Goal: Participate in discussion

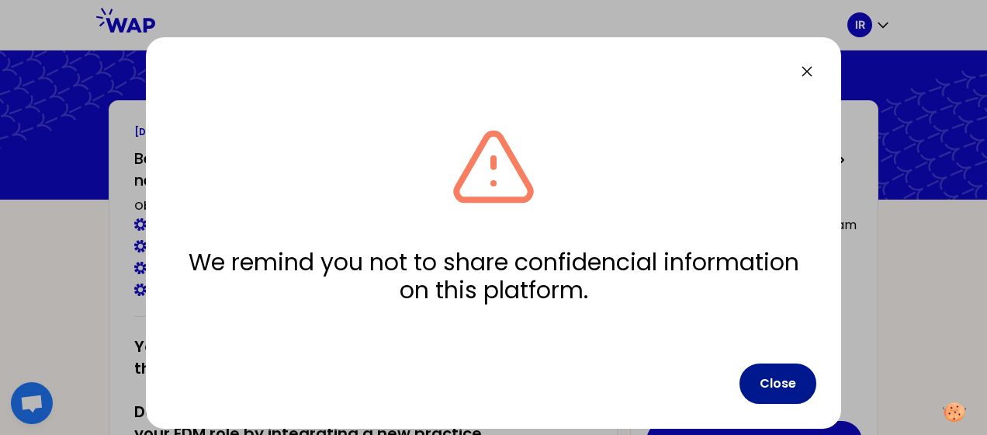
drag, startPoint x: 792, startPoint y: 379, endPoint x: 762, endPoint y: 360, distance: 34.9
click at [792, 379] on button "Close" at bounding box center [778, 383] width 77 height 40
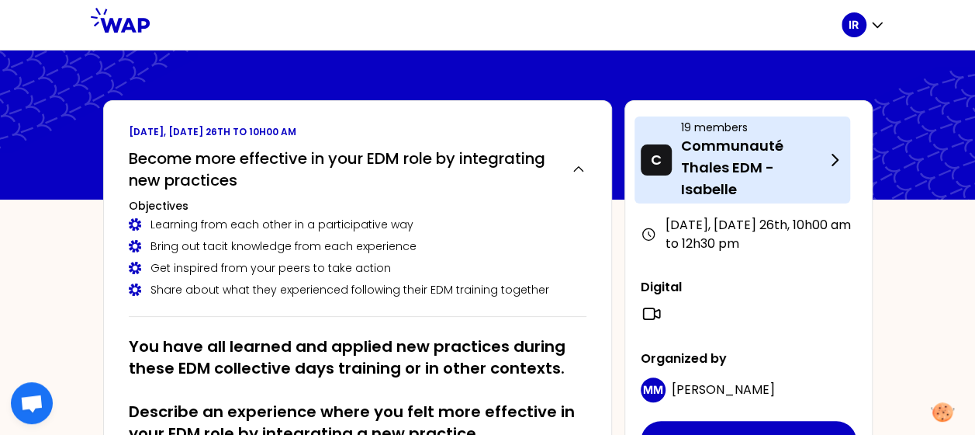
click at [771, 166] on p "Communauté Thales EDM - Isabelle" at bounding box center [753, 167] width 144 height 65
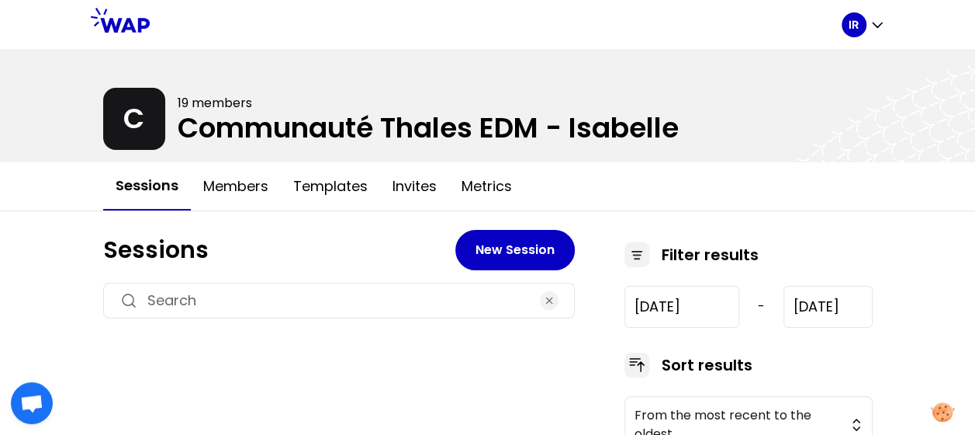
type input "2024-12-5"
type input "2025-9-3"
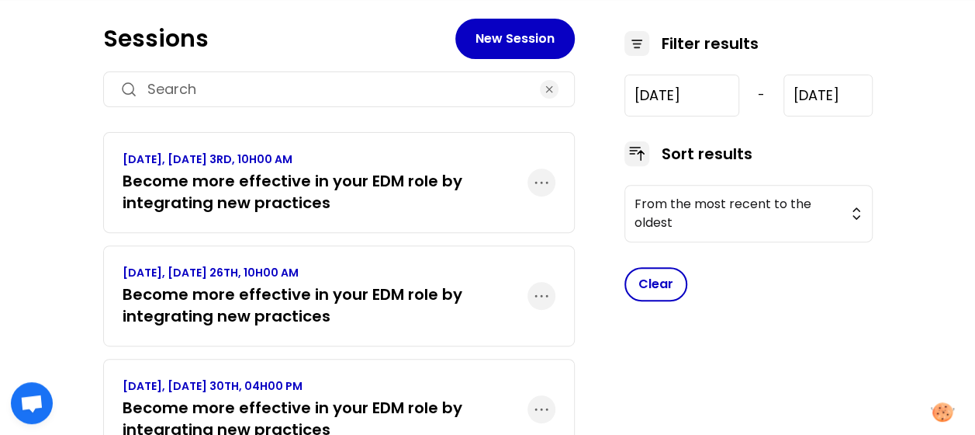
scroll to position [310, 0]
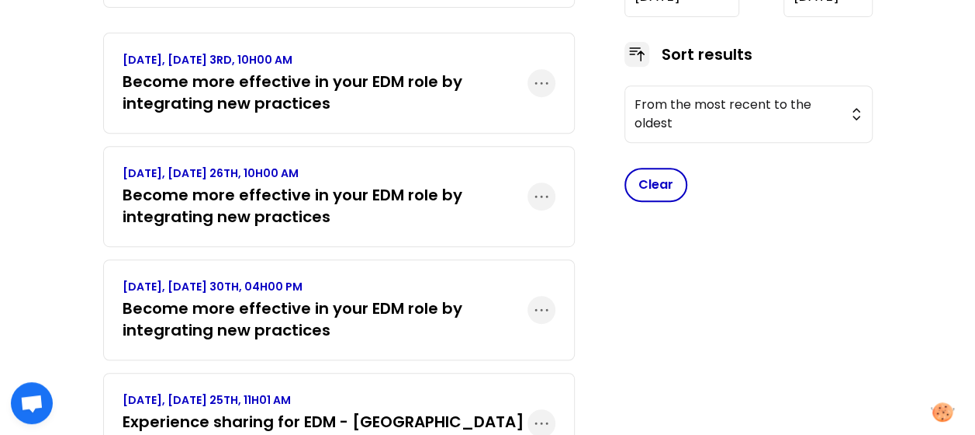
click at [261, 184] on h3 "Become more effective in your EDM role by integrating new practices" at bounding box center [325, 205] width 405 height 43
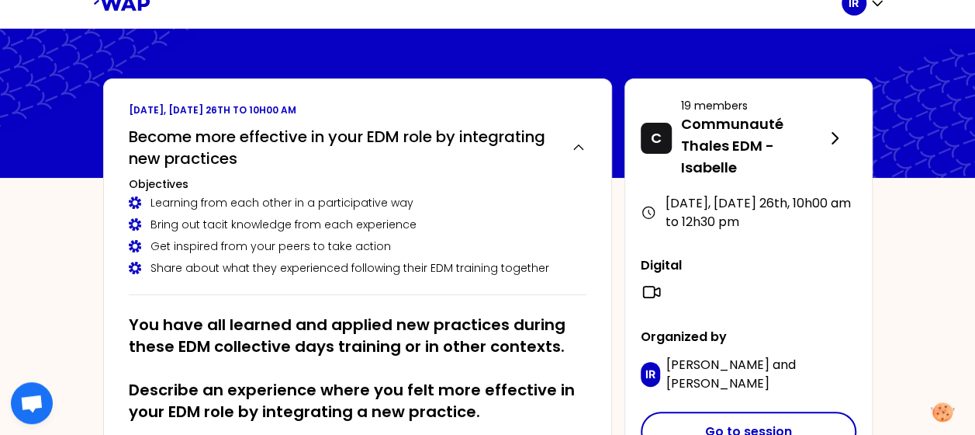
scroll to position [0, 0]
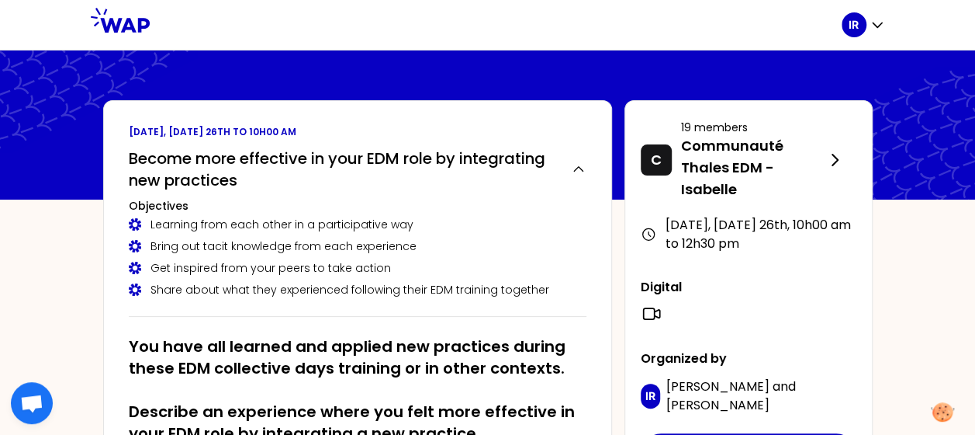
scroll to position [113, 0]
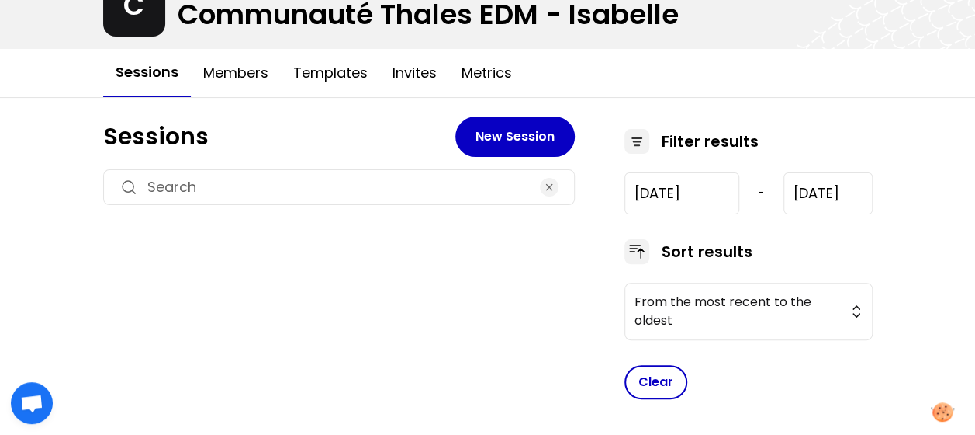
type input "2024-12-5"
type input "2025-9-3"
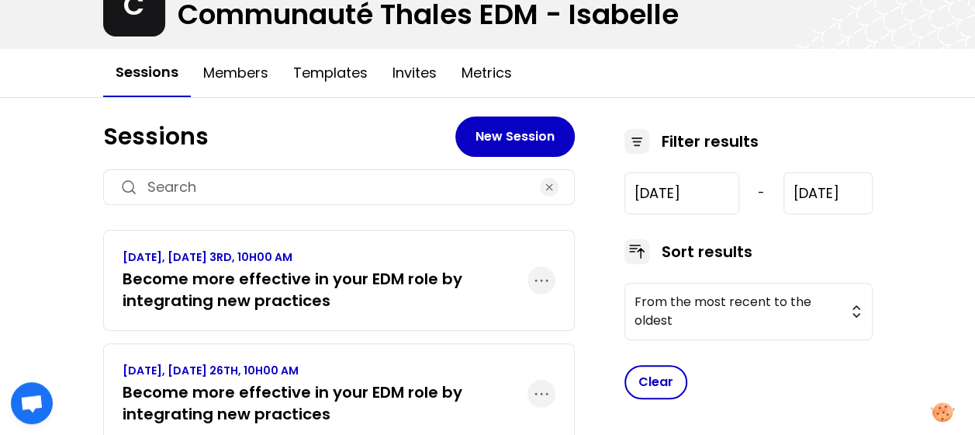
click at [290, 252] on p "SEPTEMBER 2025, WEDNESDAY 3RD, 10H00 AM" at bounding box center [325, 257] width 405 height 16
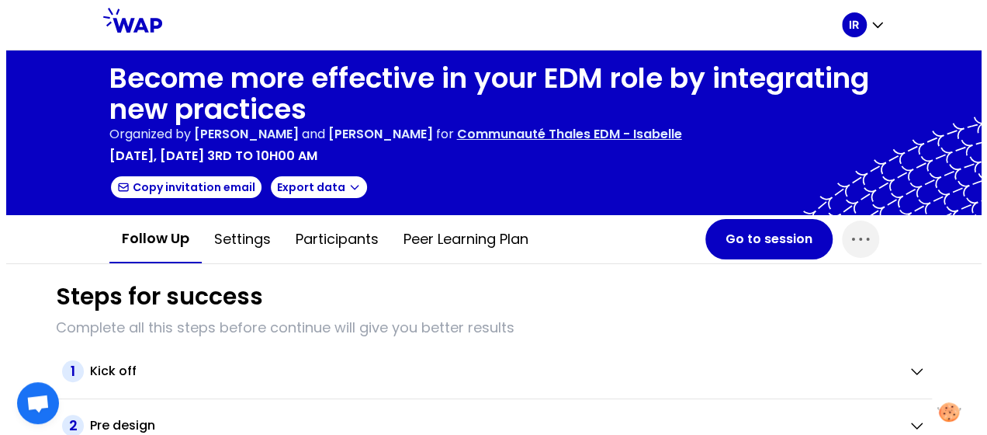
scroll to position [0, 0]
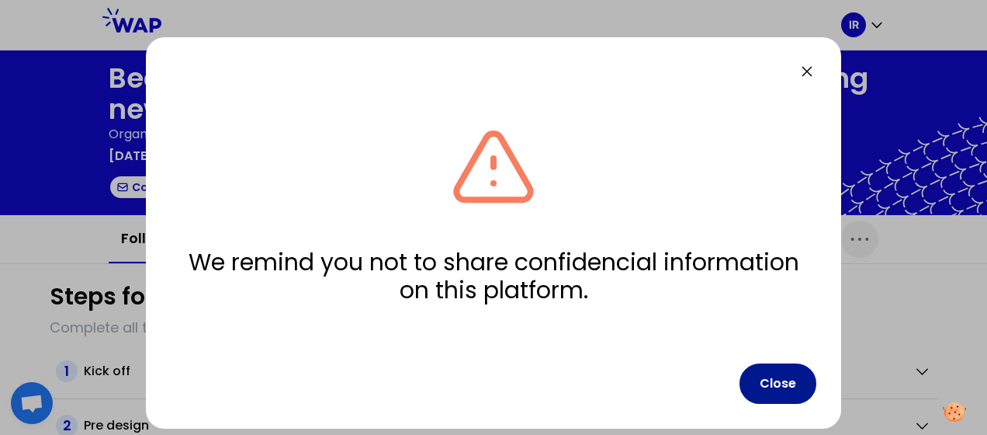
click at [774, 379] on button "Close" at bounding box center [778, 383] width 77 height 40
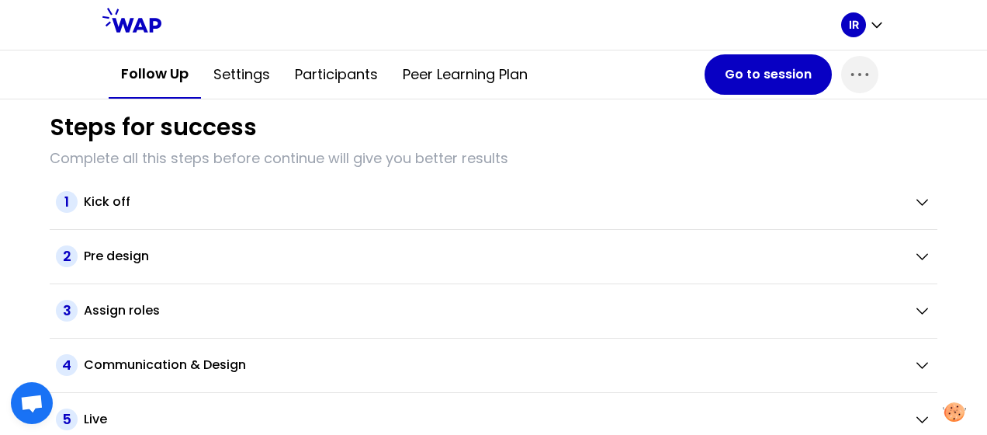
scroll to position [140, 0]
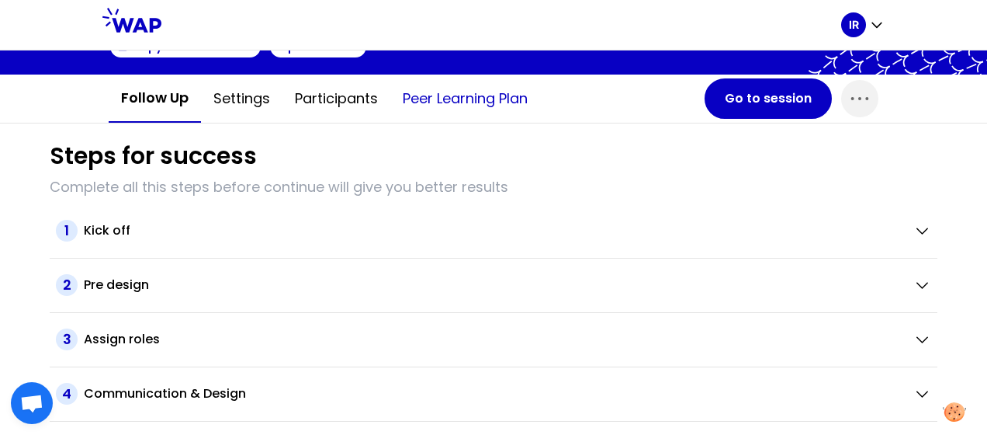
click at [431, 97] on button "Peer learning plan" at bounding box center [465, 98] width 150 height 47
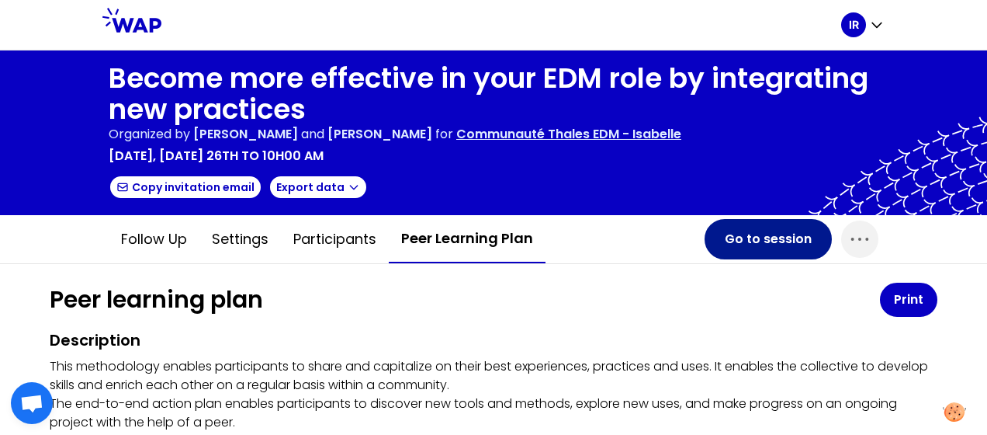
click at [751, 238] on button "Go to session" at bounding box center [768, 239] width 127 height 40
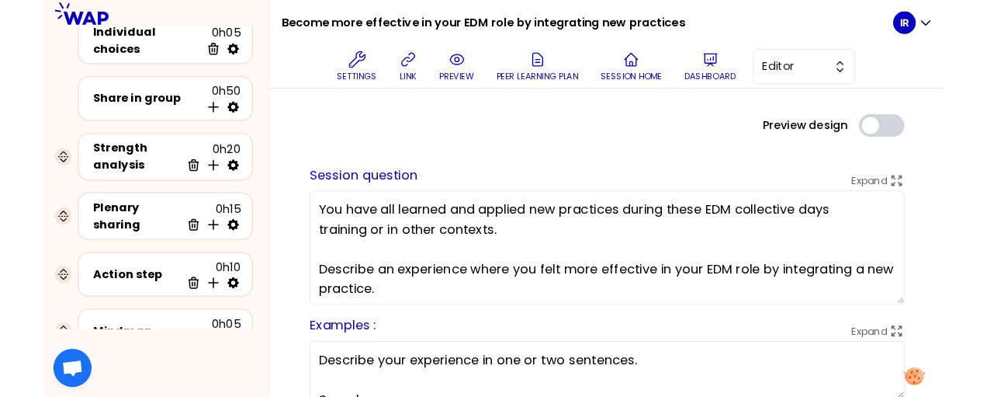
scroll to position [110, 0]
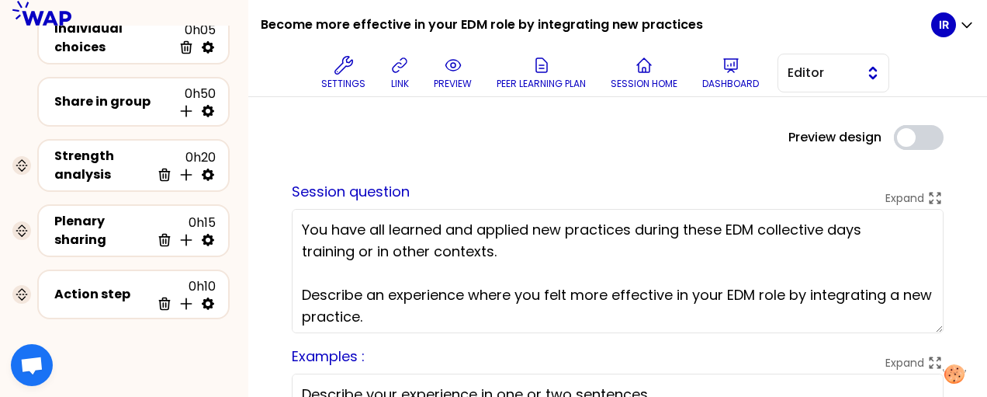
click at [878, 65] on button "Editor" at bounding box center [834, 73] width 112 height 39
click at [844, 137] on span "Facilitator" at bounding box center [842, 136] width 67 height 19
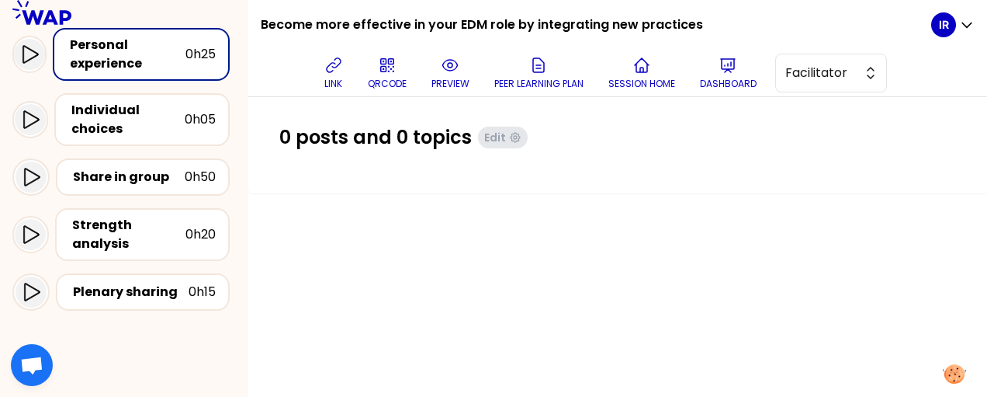
click at [451, 74] on icon at bounding box center [450, 65] width 19 height 19
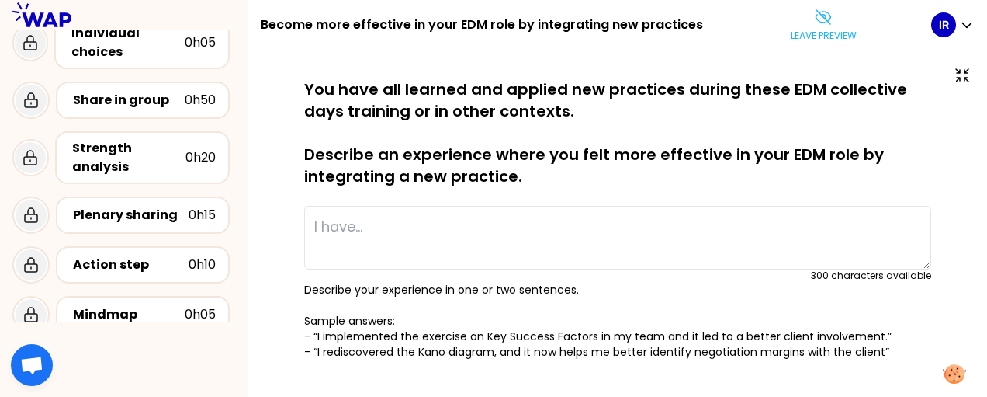
scroll to position [233, 0]
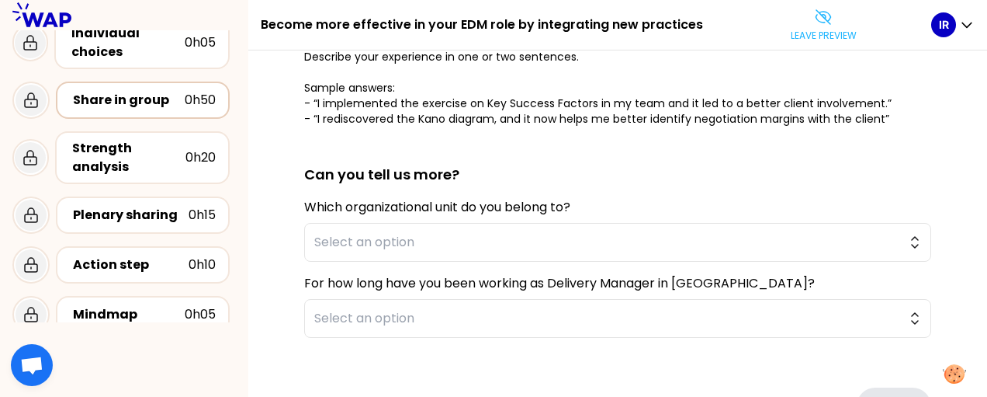
click at [138, 103] on div "Share in group" at bounding box center [129, 100] width 112 height 19
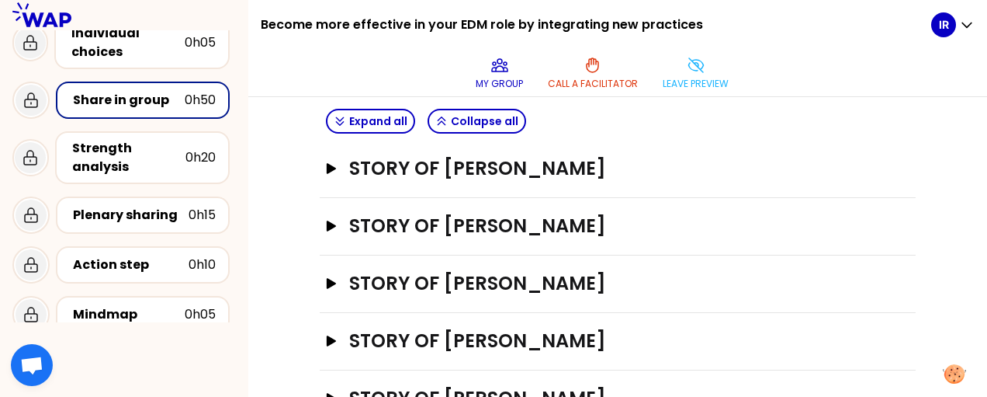
scroll to position [366, 0]
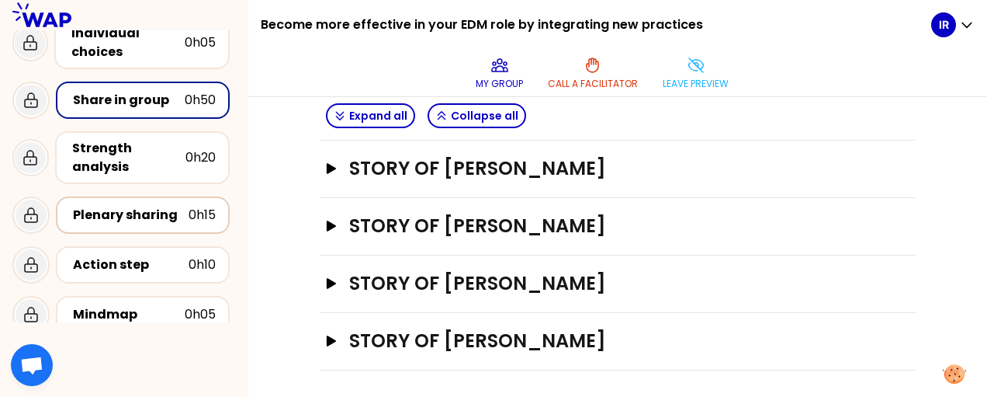
click at [133, 223] on div "Plenary sharing 0h15" at bounding box center [143, 215] width 146 height 22
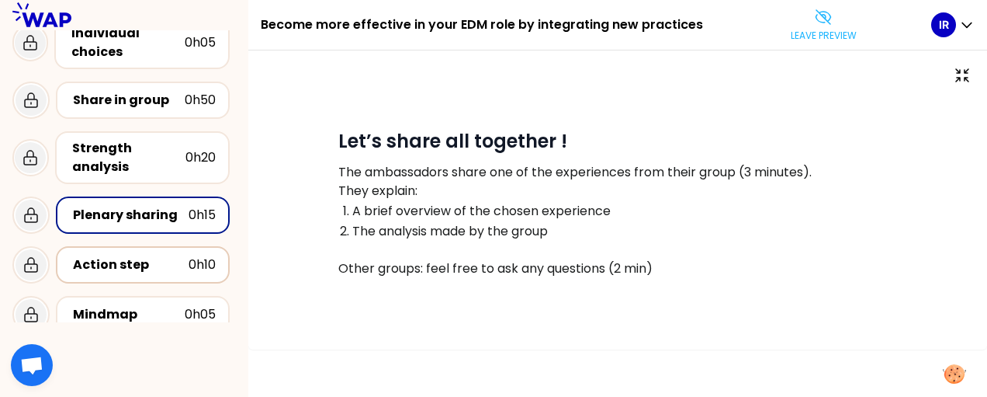
click at [168, 263] on div "Action step" at bounding box center [131, 264] width 116 height 19
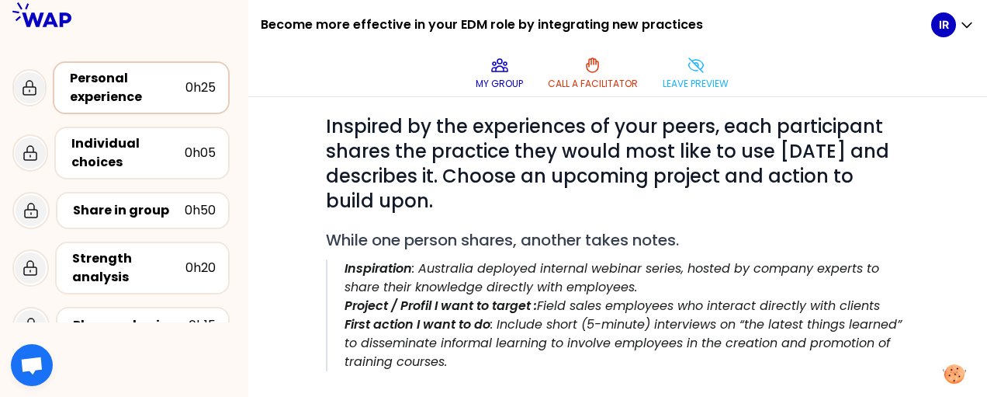
click at [106, 78] on div "Personal experience" at bounding box center [128, 87] width 116 height 37
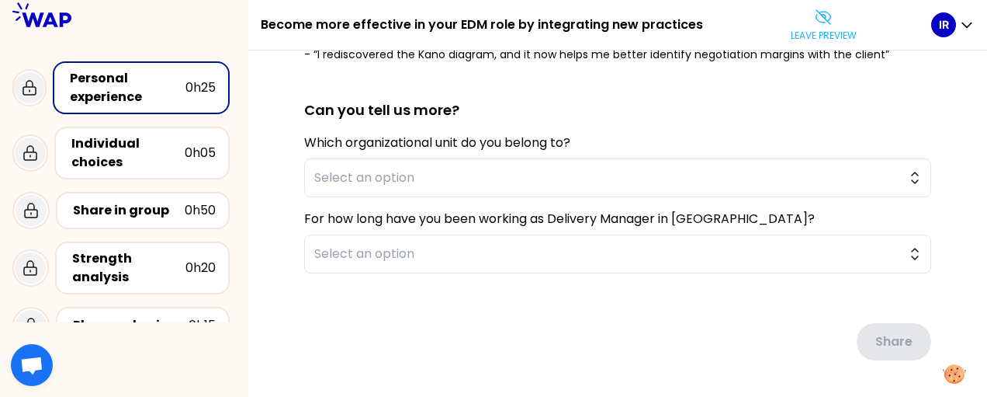
scroll to position [274, 0]
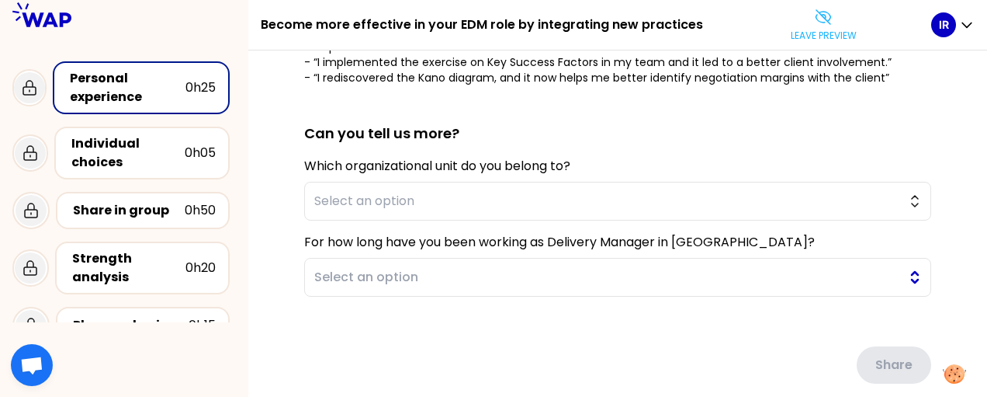
click at [902, 275] on button "Select an option" at bounding box center [617, 277] width 627 height 39
